Goal: Find specific page/section

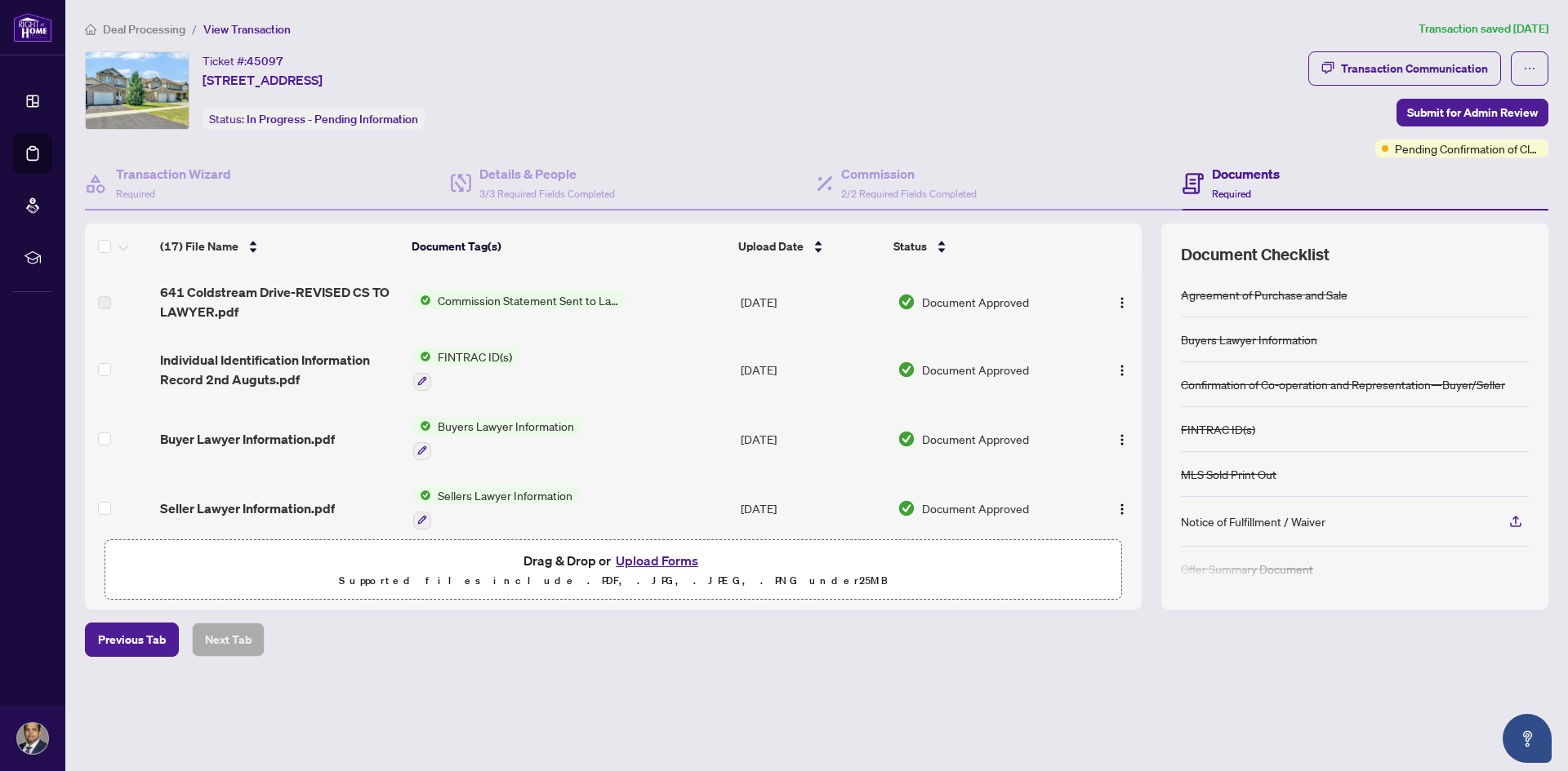
scroll to position [891, 0]
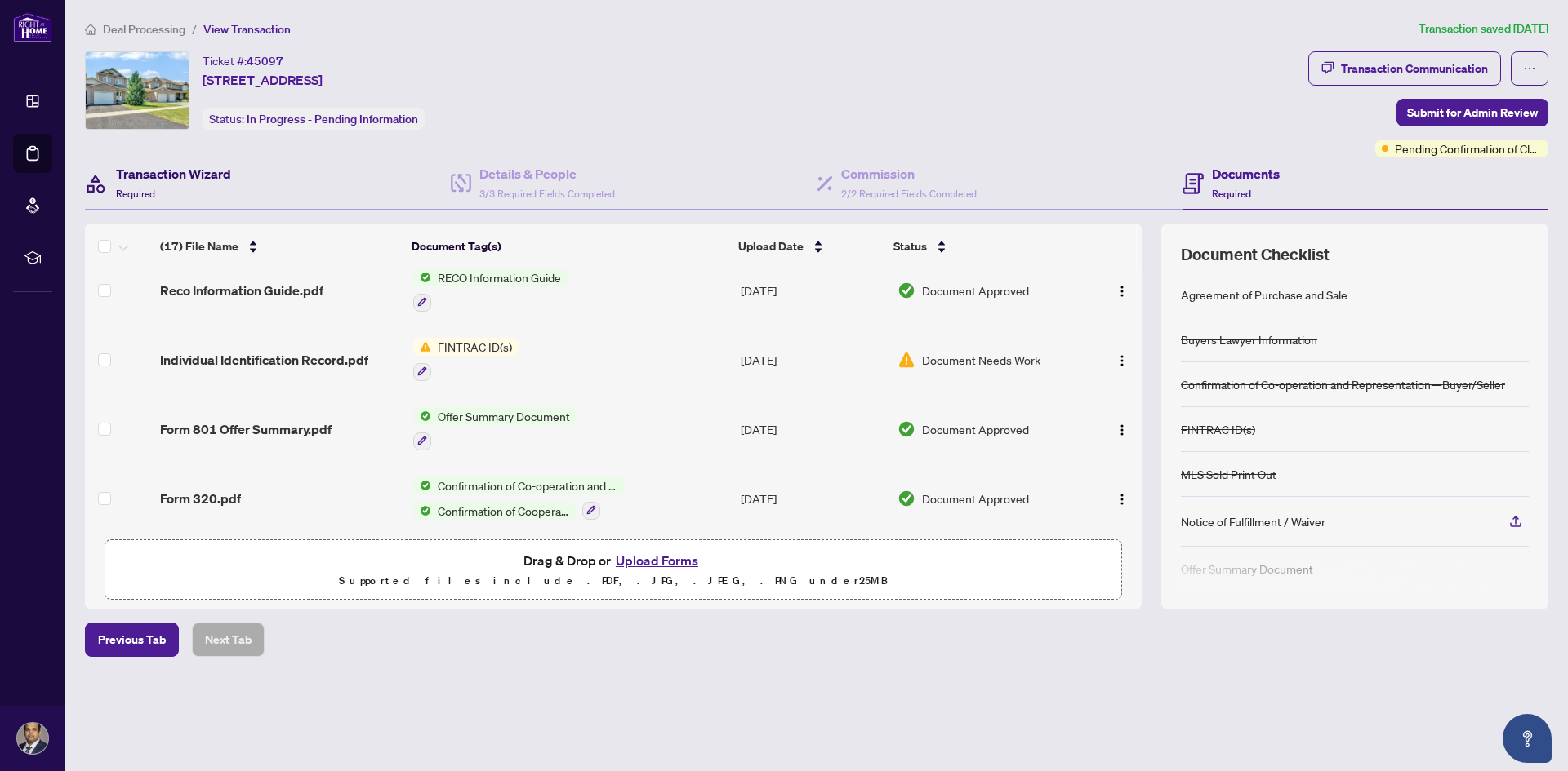
click at [140, 171] on h4 "Transaction Wizard" at bounding box center [174, 173] width 115 height 19
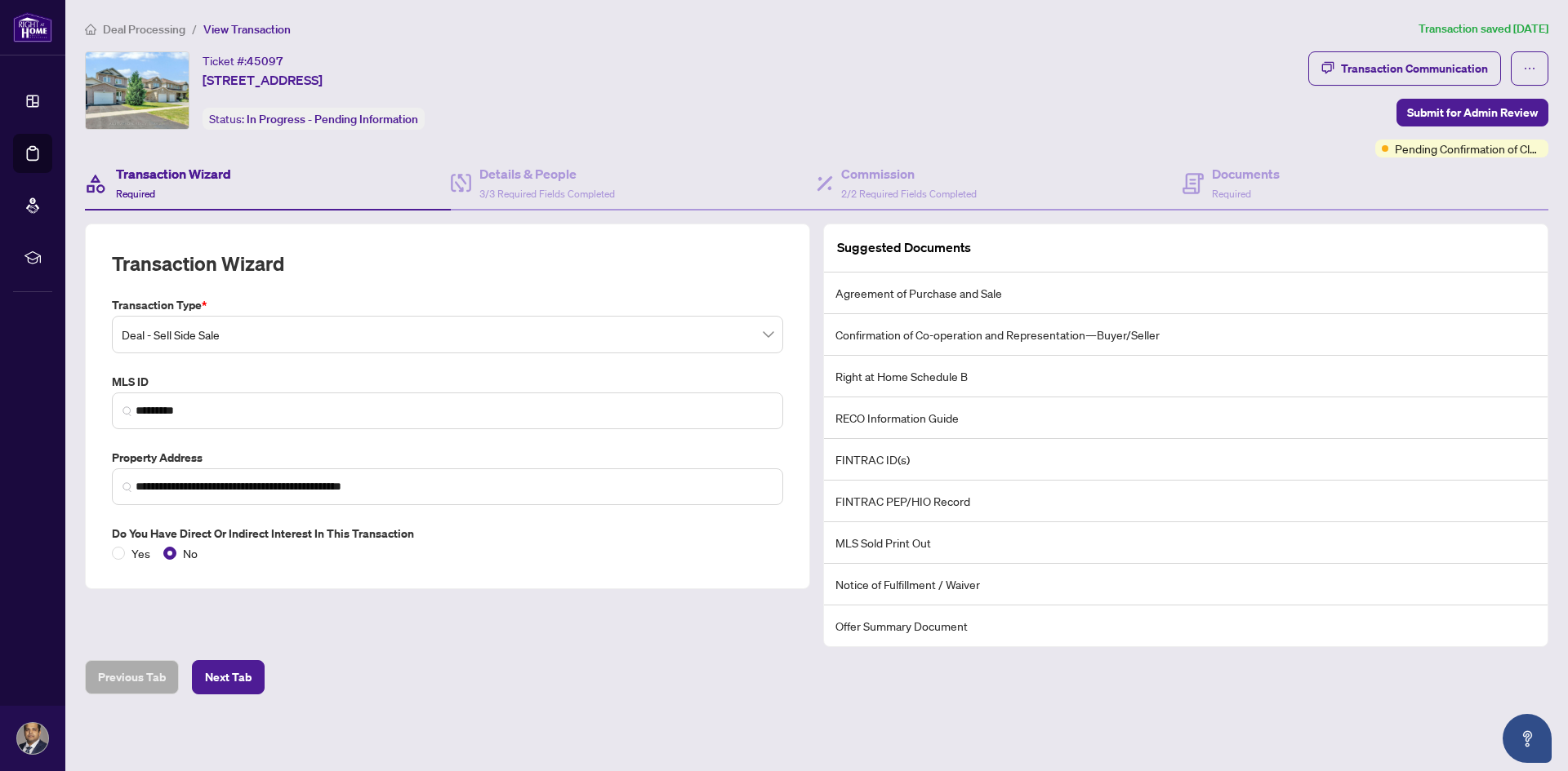
click at [158, 30] on span "Deal Processing" at bounding box center [144, 29] width 82 height 15
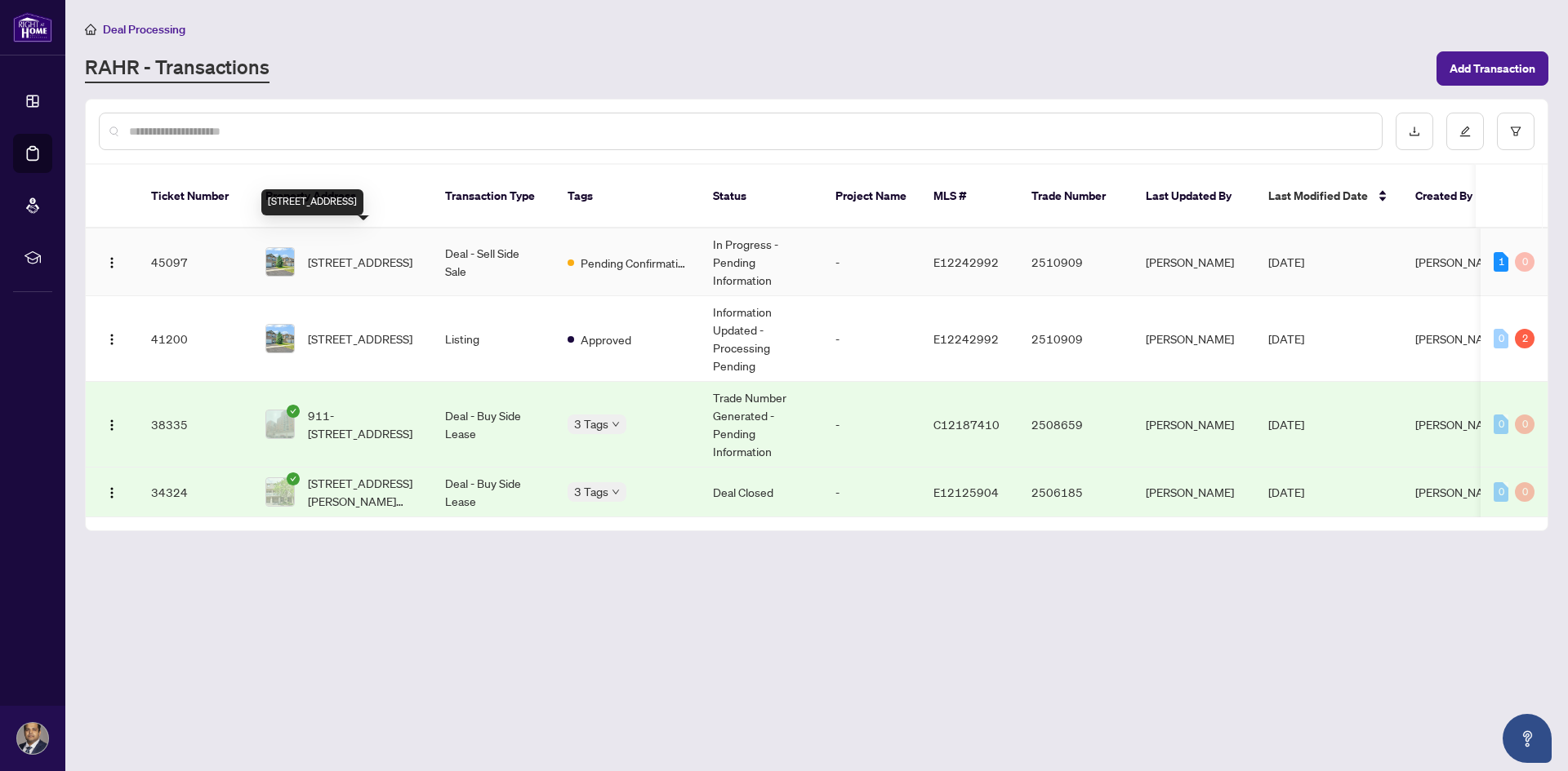
click at [359, 253] on span "[STREET_ADDRESS]" at bounding box center [360, 262] width 104 height 18
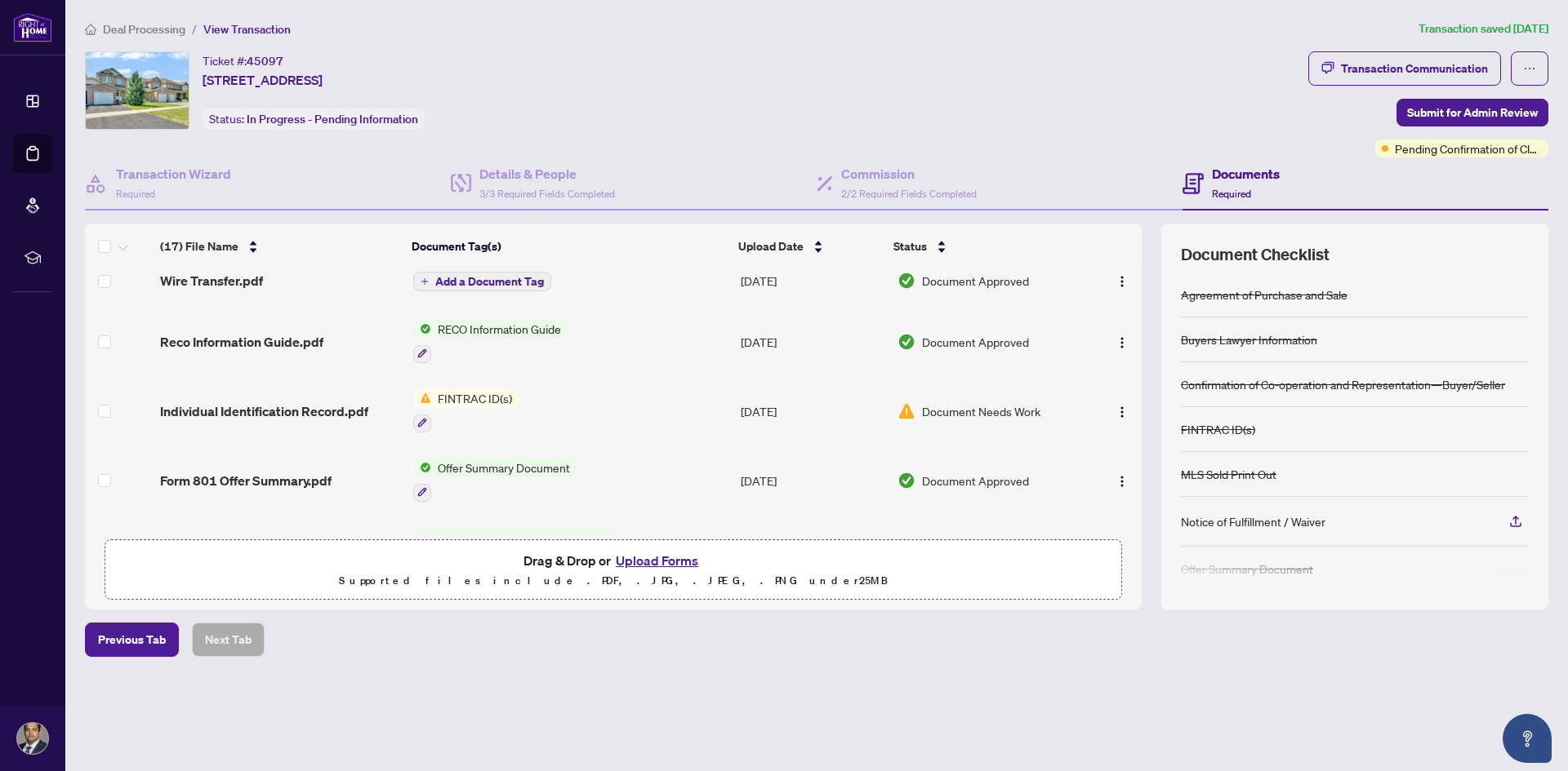
scroll to position [892, 0]
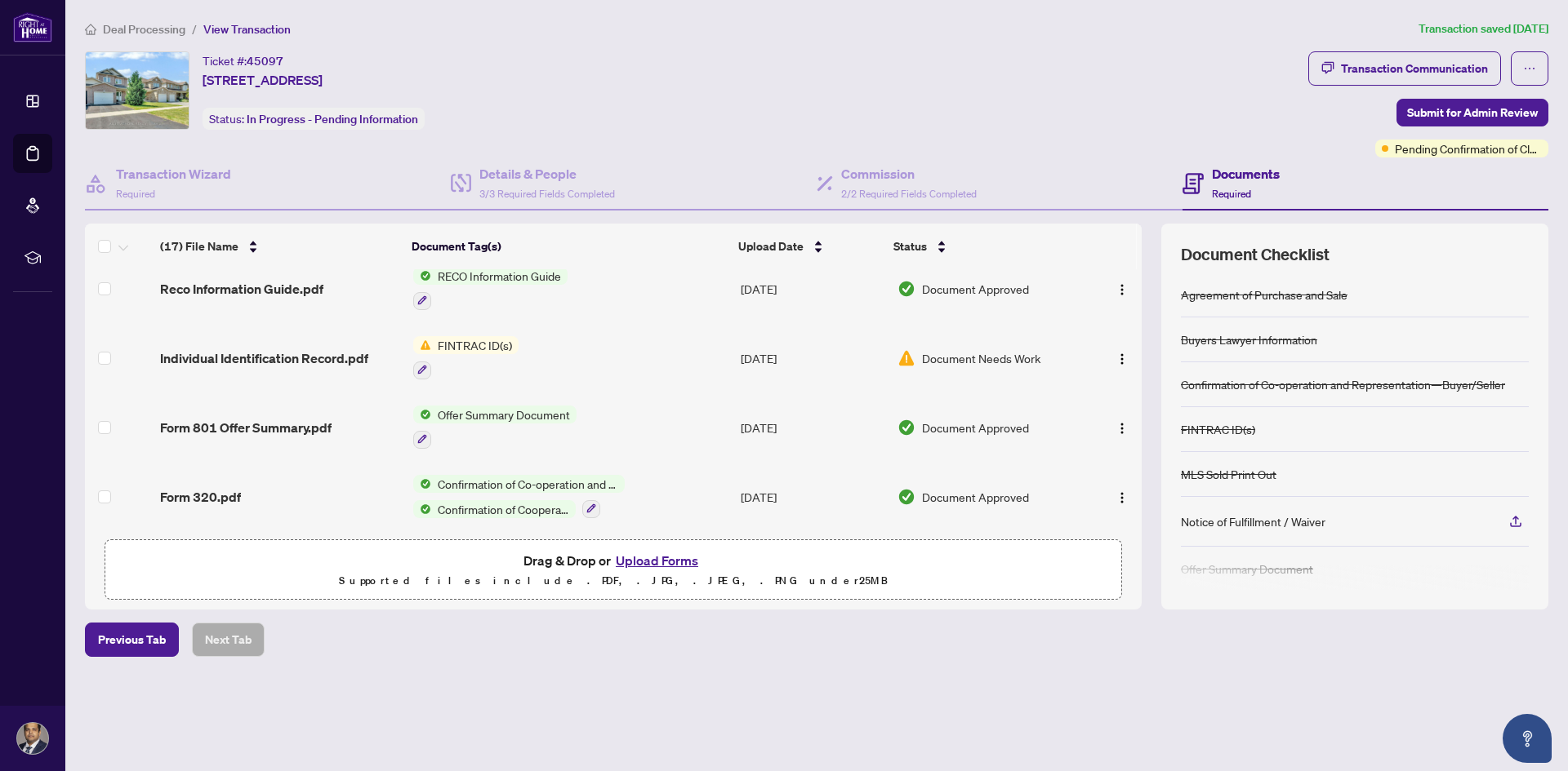
click at [136, 27] on span "Deal Processing" at bounding box center [144, 29] width 82 height 15
